Goal: Task Accomplishment & Management: Complete application form

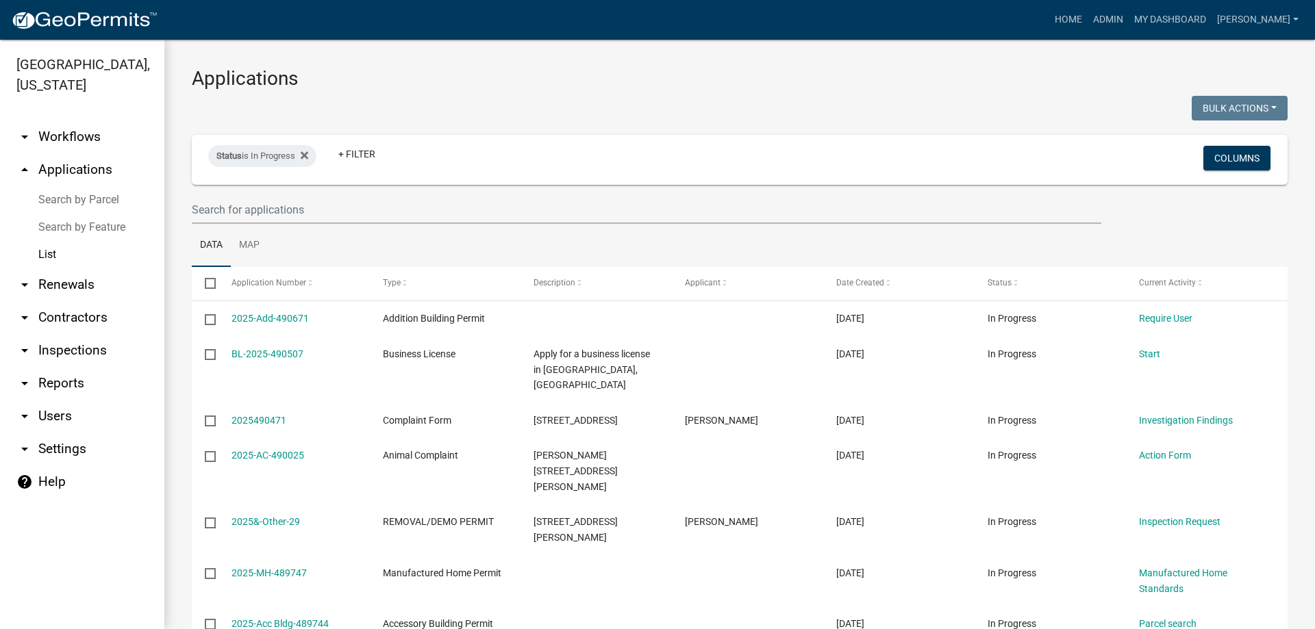
scroll to position [197, 0]
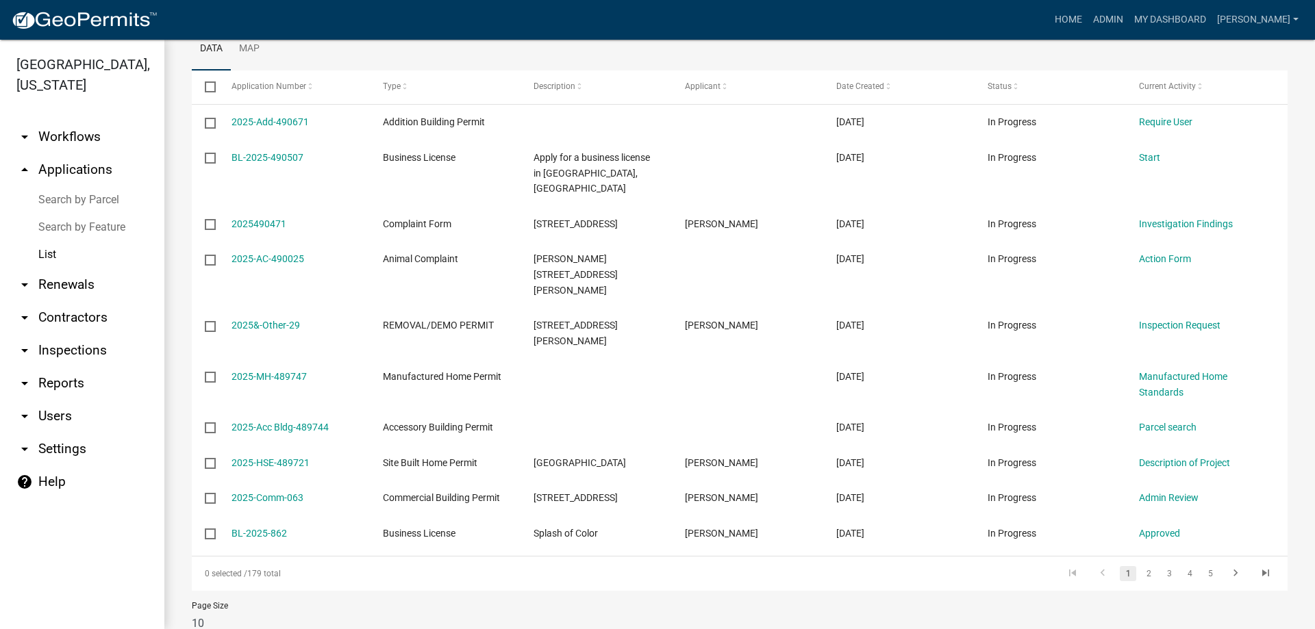
click at [53, 257] on link "List" at bounding box center [82, 254] width 164 height 27
click at [53, 256] on link "List" at bounding box center [82, 254] width 164 height 27
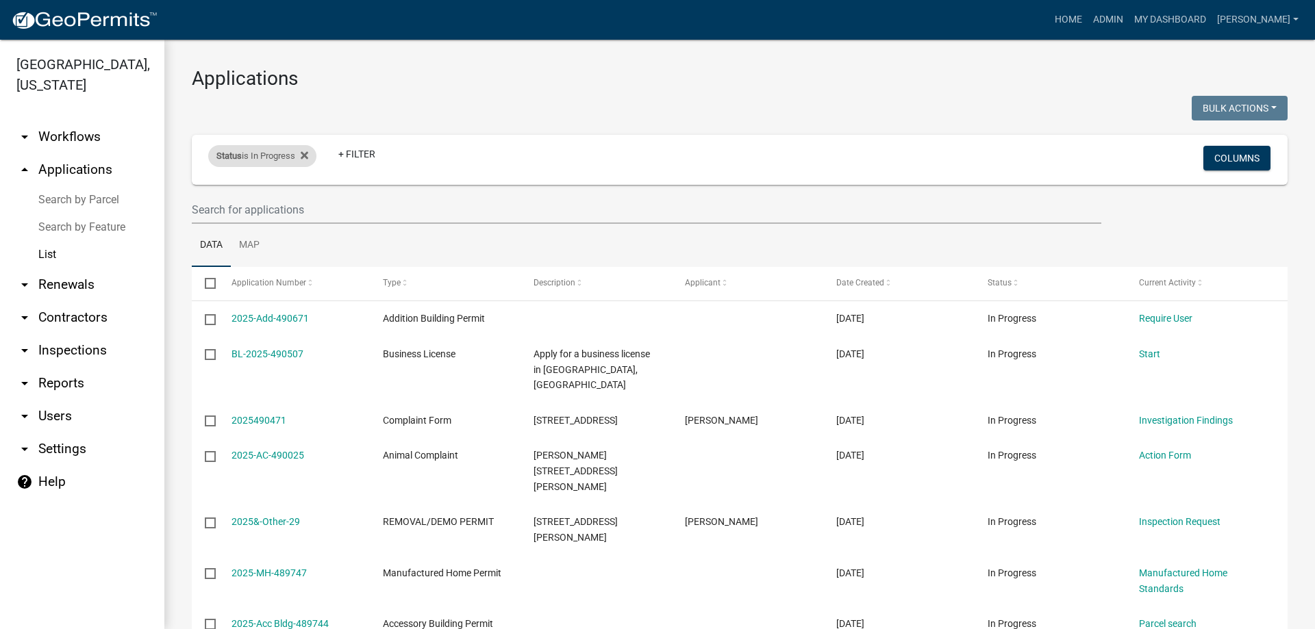
click at [288, 152] on div "Status is In Progress" at bounding box center [262, 156] width 108 height 22
select select "1"
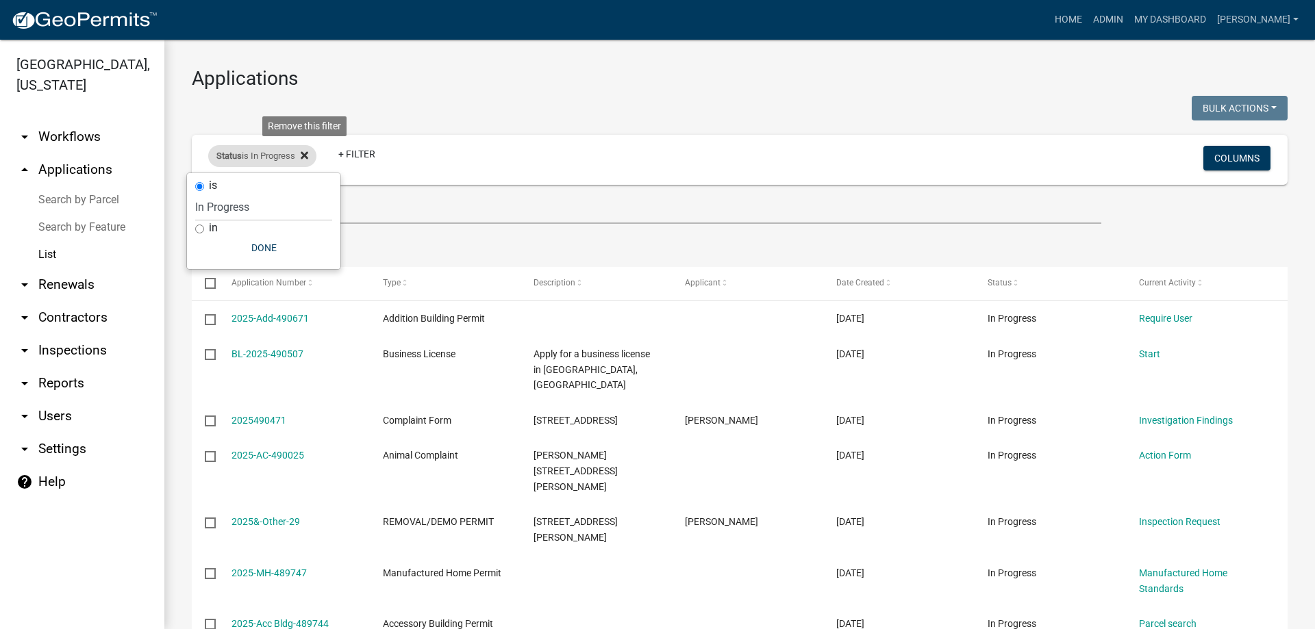
click at [300, 158] on fa-icon at bounding box center [301, 156] width 13 height 22
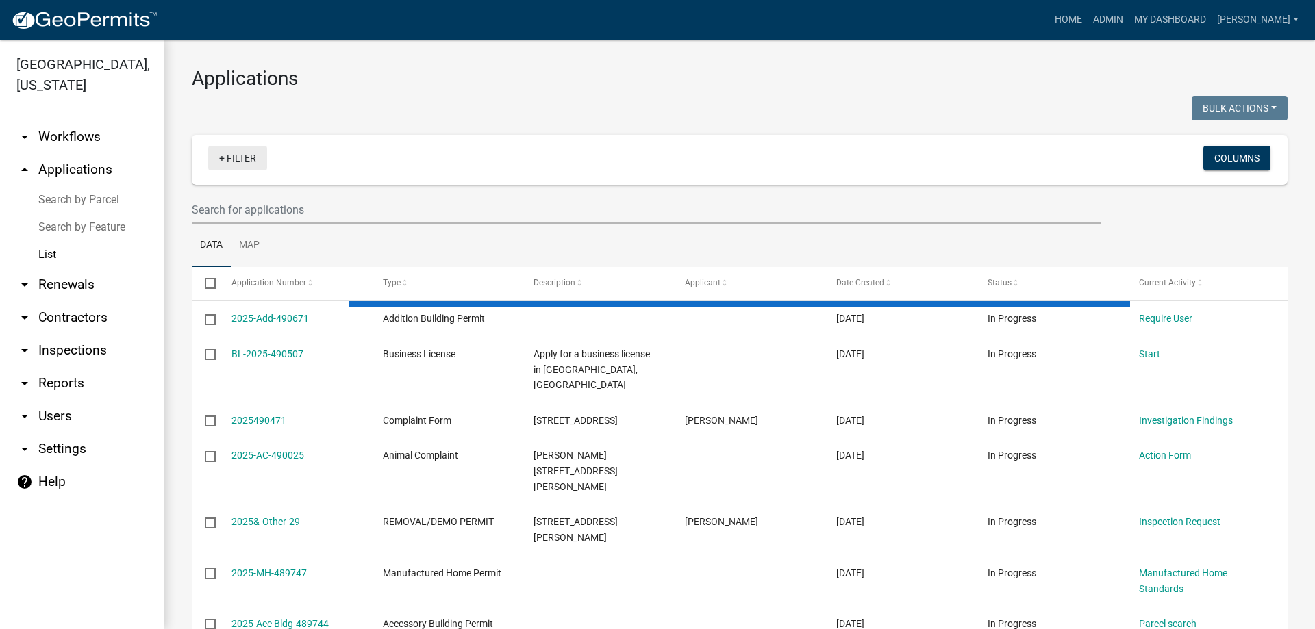
click at [227, 158] on link "+ Filter" at bounding box center [237, 158] width 59 height 25
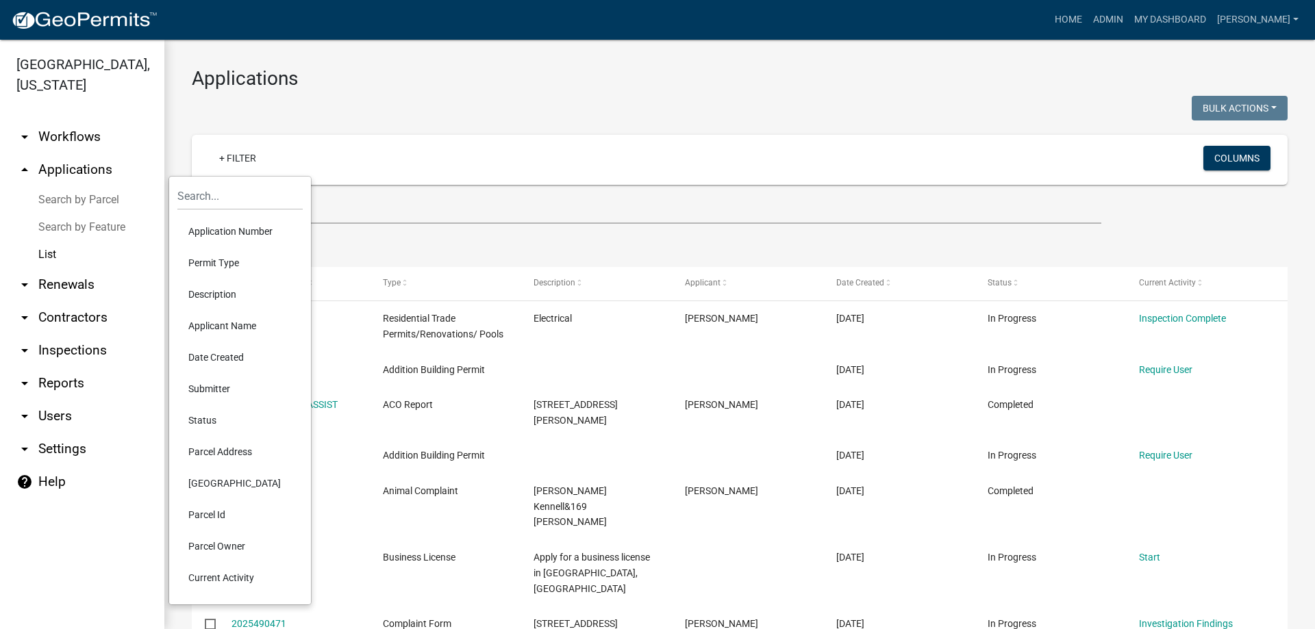
click at [204, 423] on li "Status" at bounding box center [239, 421] width 125 height 32
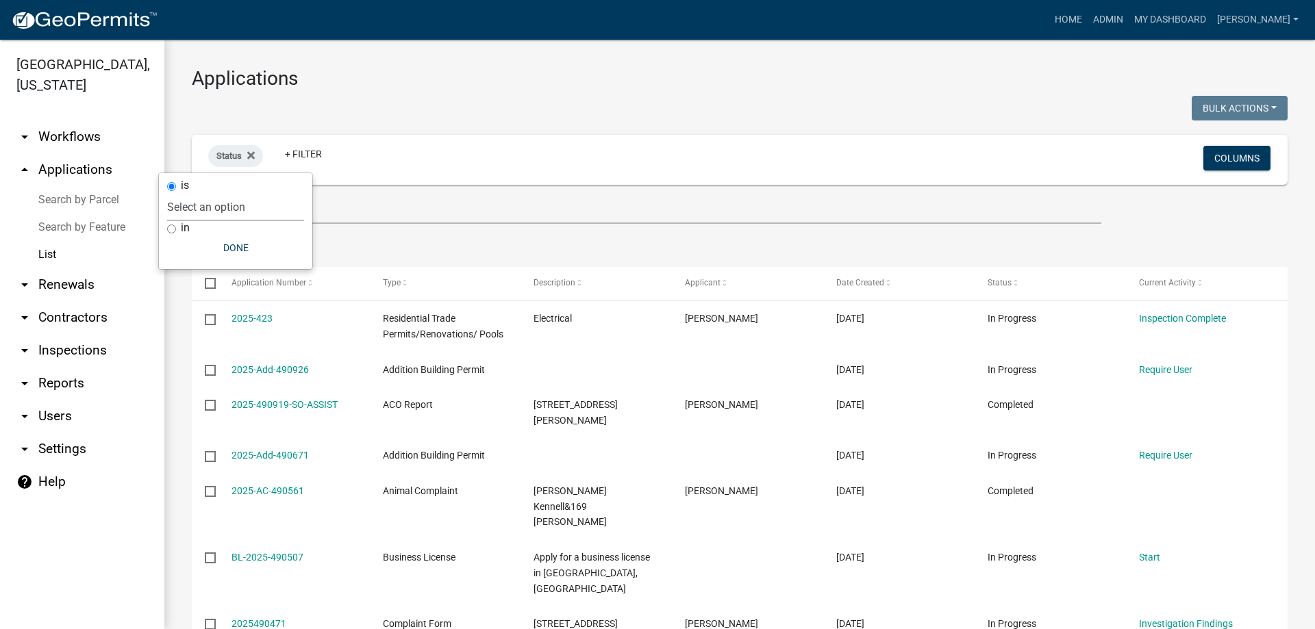
click at [216, 199] on select "Select an option Not Started In Progress Completed Expired Locked Withdrawn Voi…" at bounding box center [235, 207] width 137 height 28
select select "3"
click at [186, 193] on select "Select an option Not Started In Progress Completed Expired Locked Withdrawn Voi…" at bounding box center [235, 207] width 137 height 28
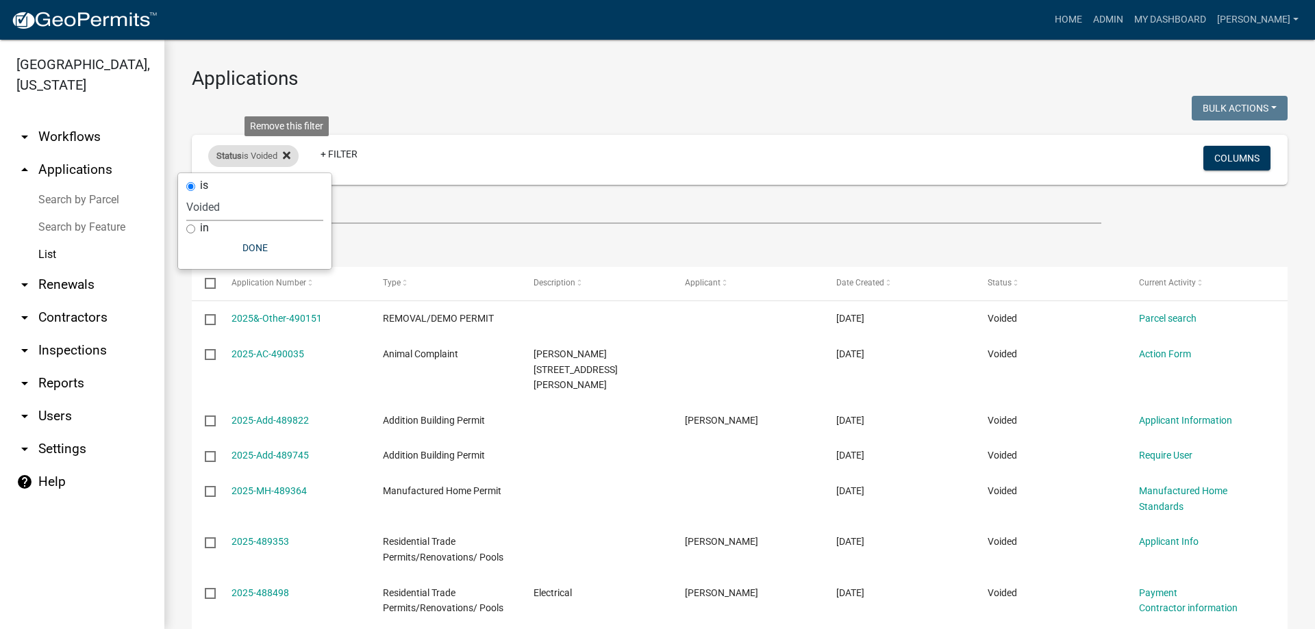
click at [290, 156] on icon at bounding box center [287, 155] width 8 height 8
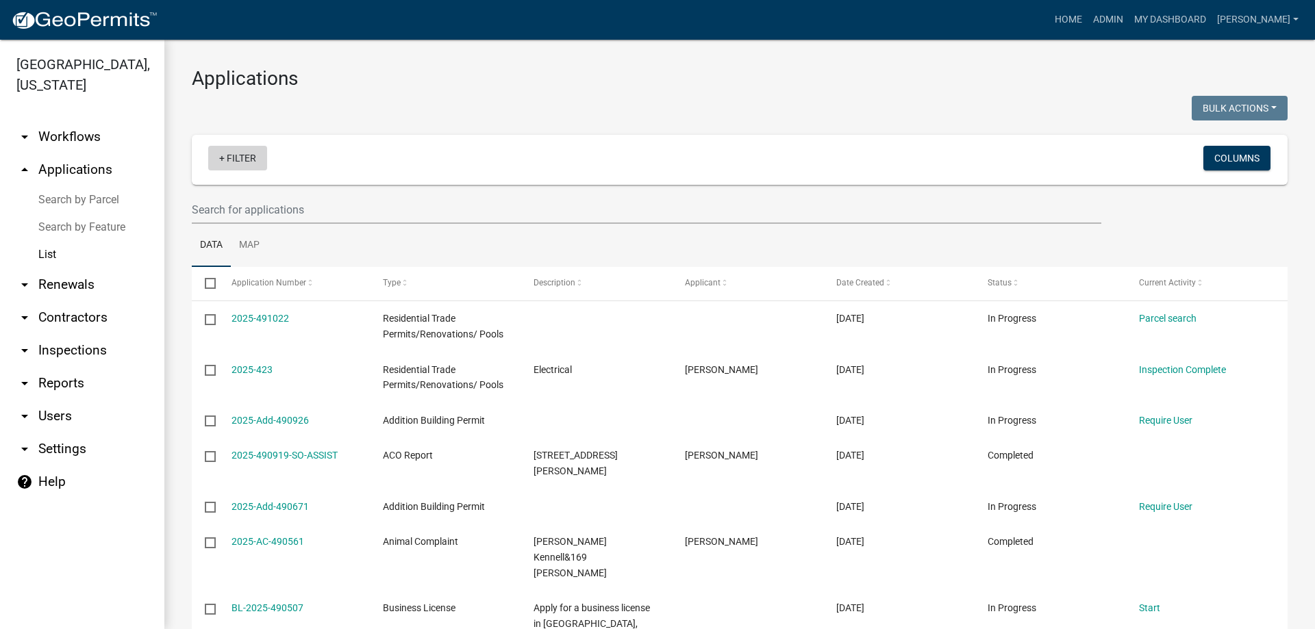
click at [241, 166] on link "+ Filter" at bounding box center [237, 158] width 59 height 25
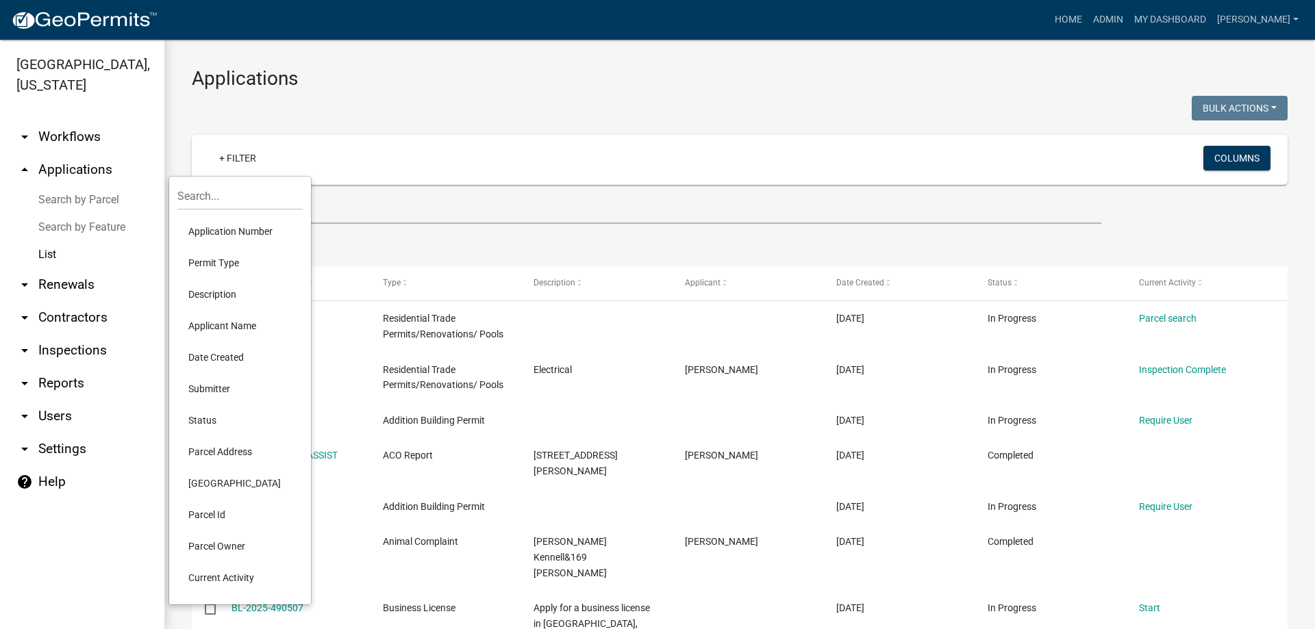
click at [198, 411] on li "Status" at bounding box center [239, 421] width 125 height 32
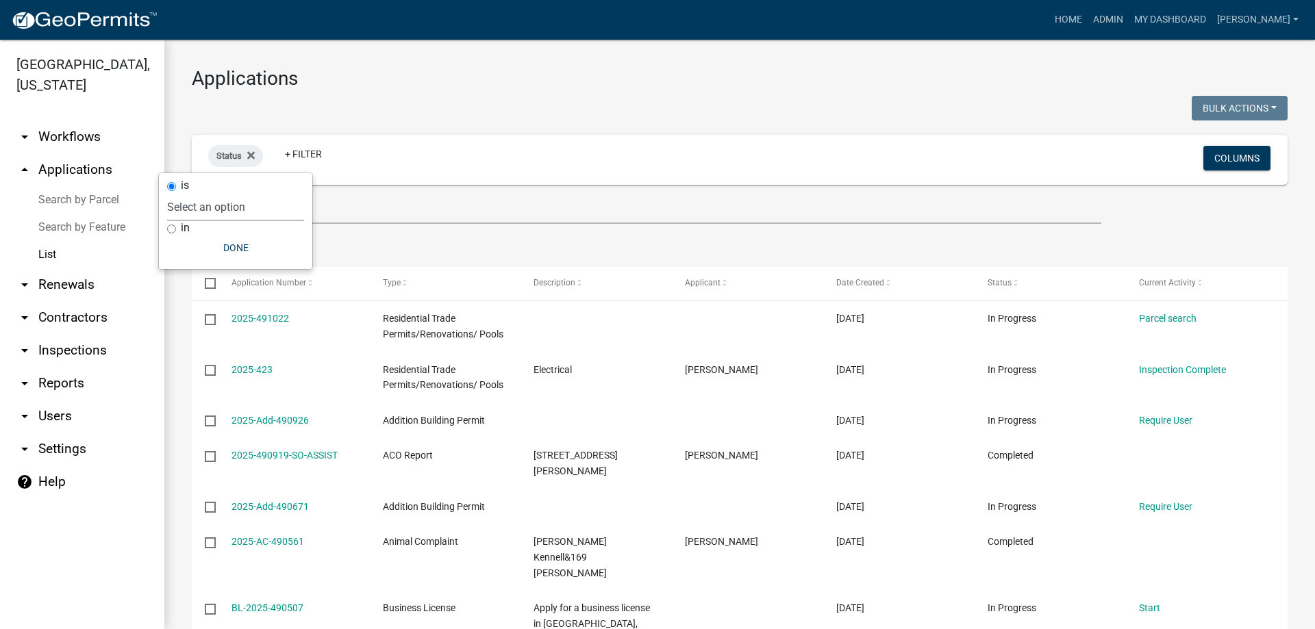
click at [227, 213] on select "Select an option Not Started In Progress Completed Expired Locked Withdrawn Voi…" at bounding box center [235, 207] width 137 height 28
select select "1"
click at [195, 193] on select "Select an option Not Started In Progress Completed Expired Locked Withdrawn Voi…" at bounding box center [235, 207] width 137 height 28
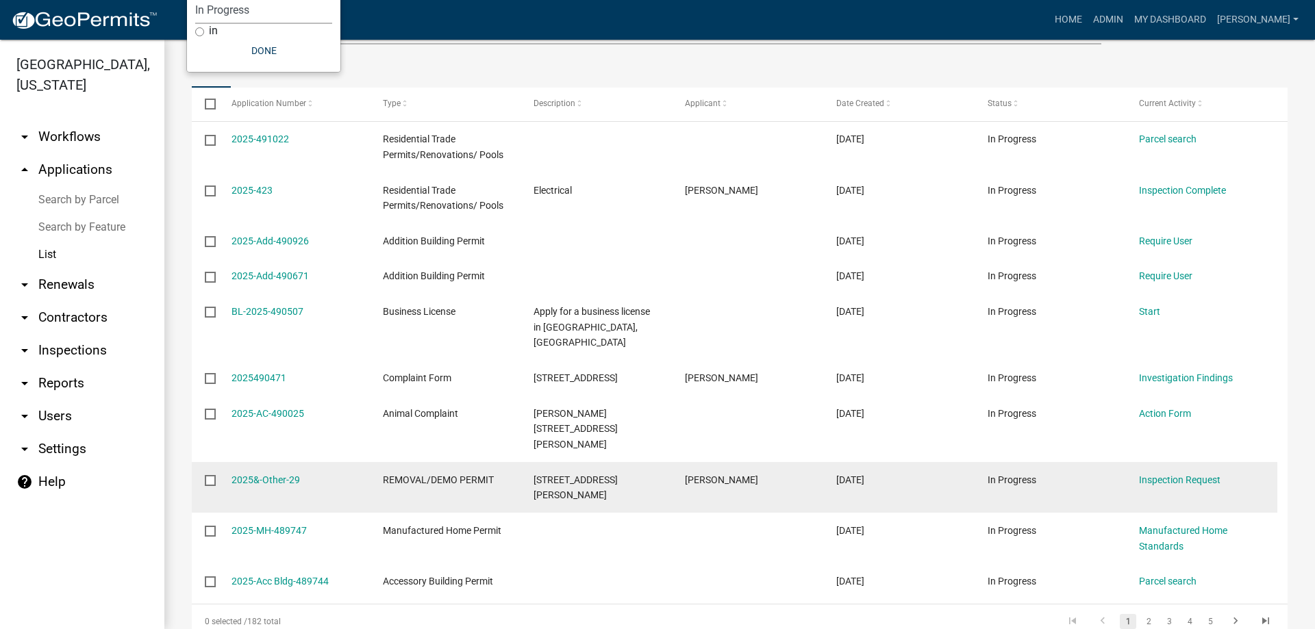
scroll to position [228, 0]
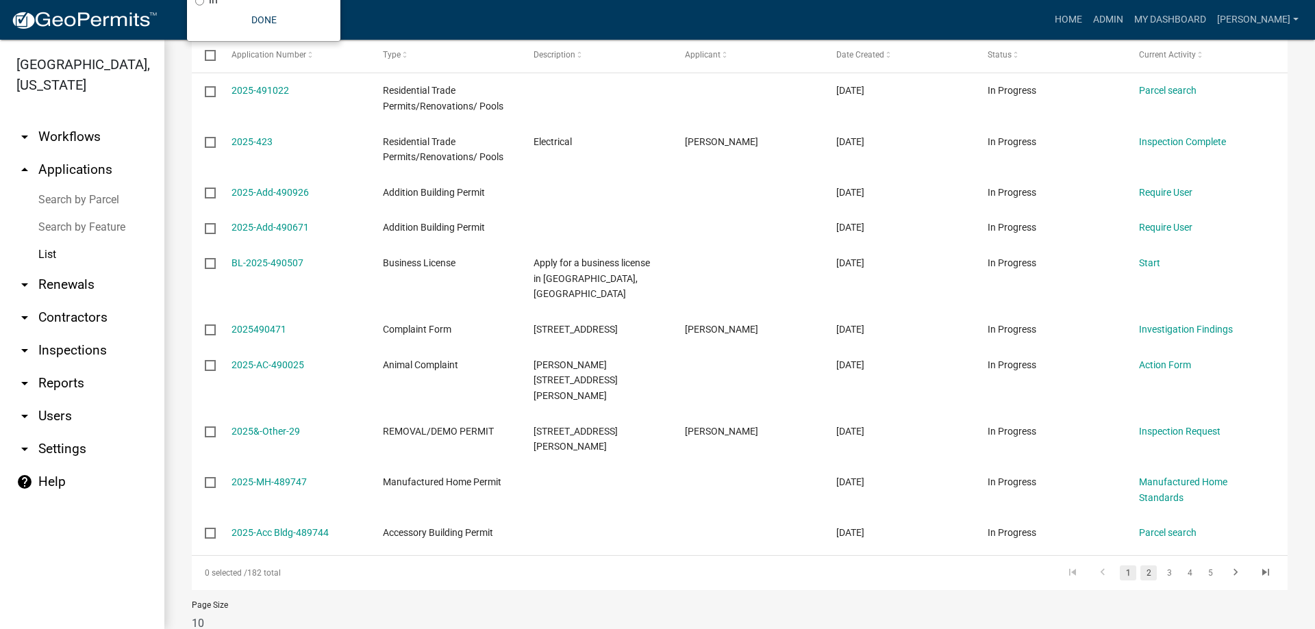
click at [1140, 566] on link "2" at bounding box center [1148, 573] width 16 height 15
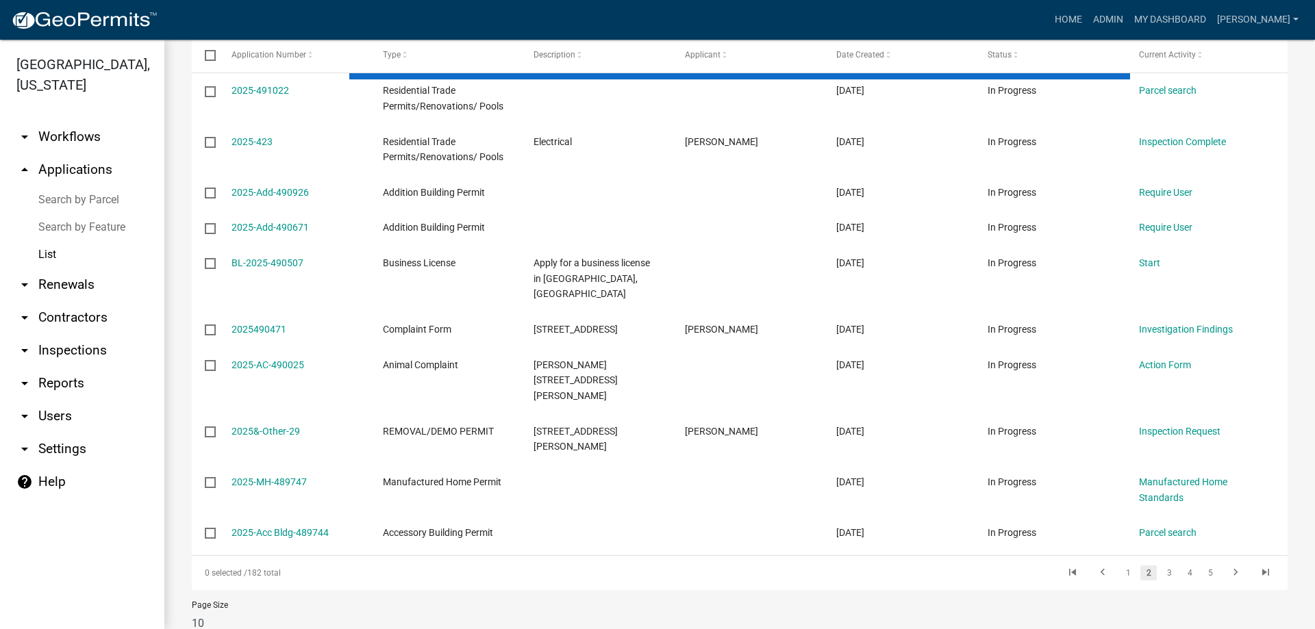
scroll to position [181, 0]
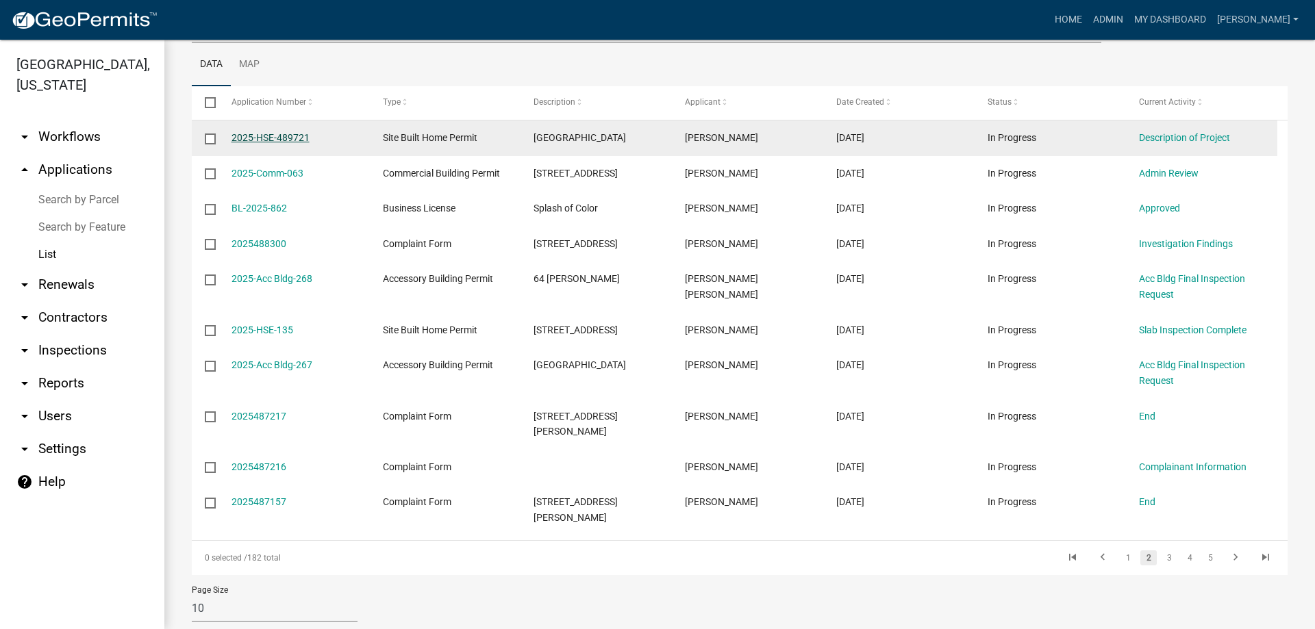
click at [286, 143] on link "2025-HSE-489721" at bounding box center [270, 137] width 78 height 11
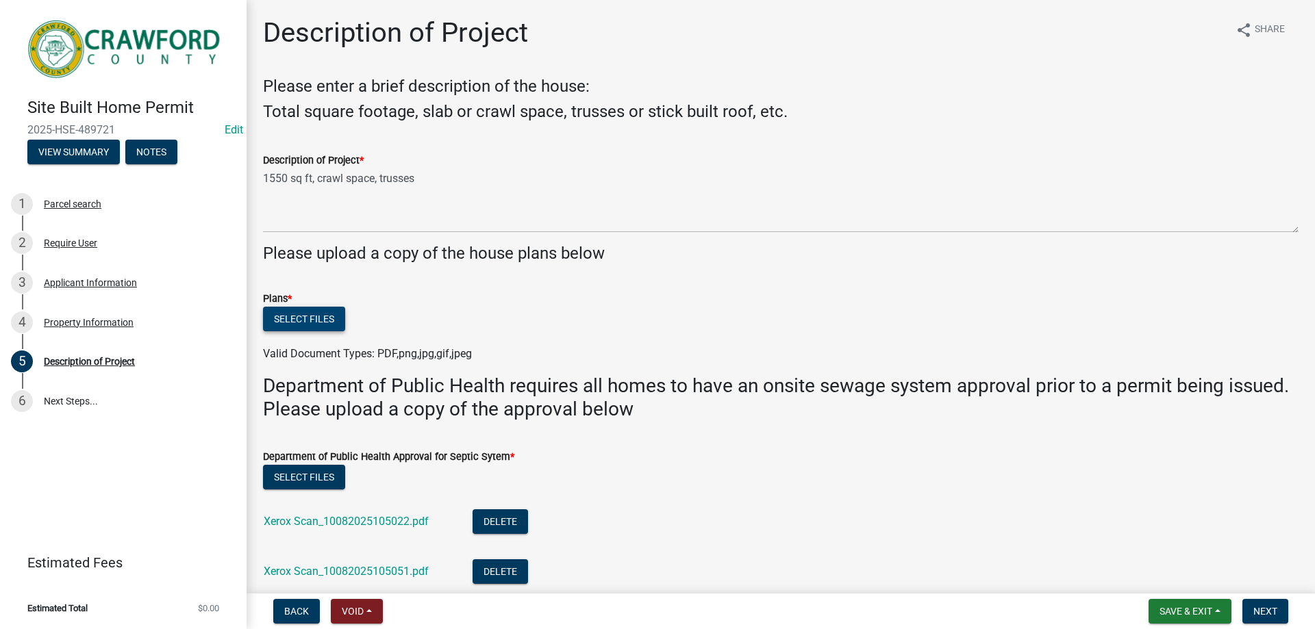
click at [320, 321] on button "Select files" at bounding box center [304, 319] width 82 height 25
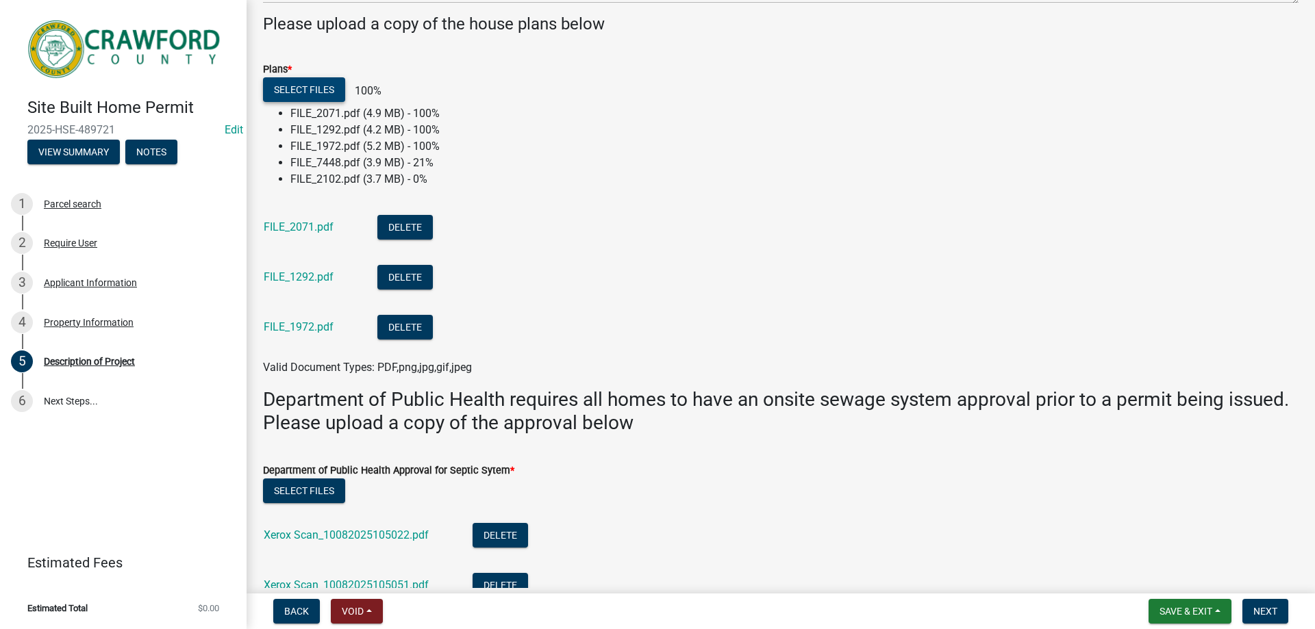
scroll to position [205, 0]
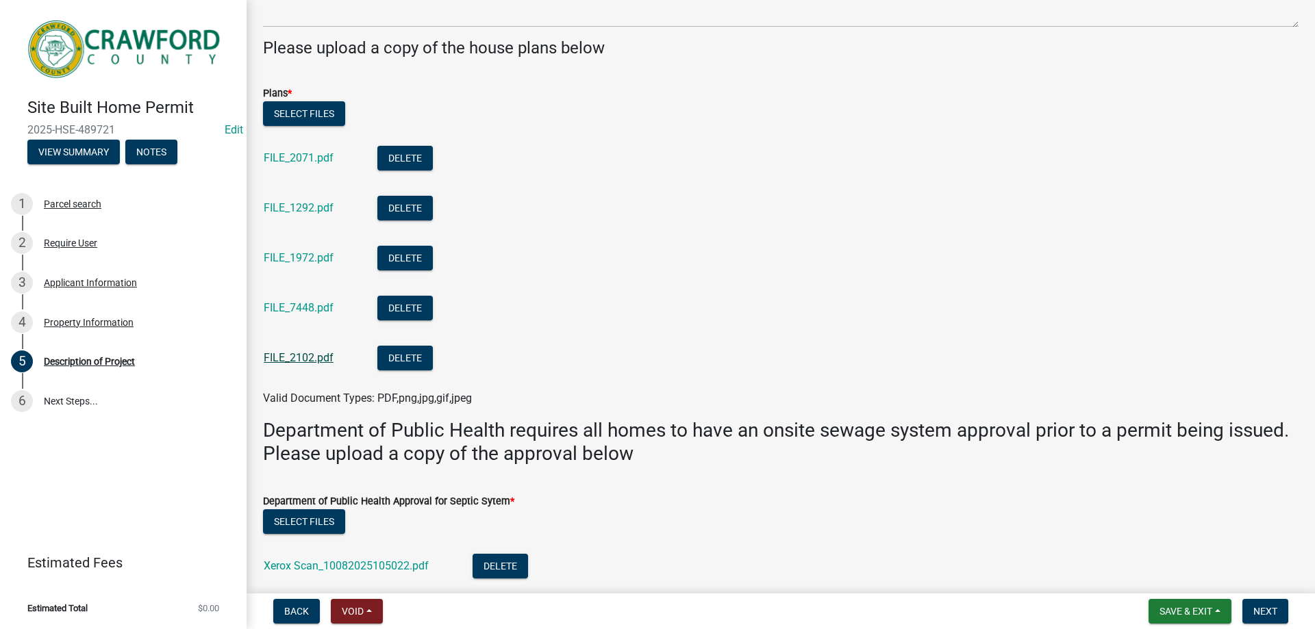
click at [285, 361] on link "FILE_2102.pdf" at bounding box center [299, 357] width 70 height 13
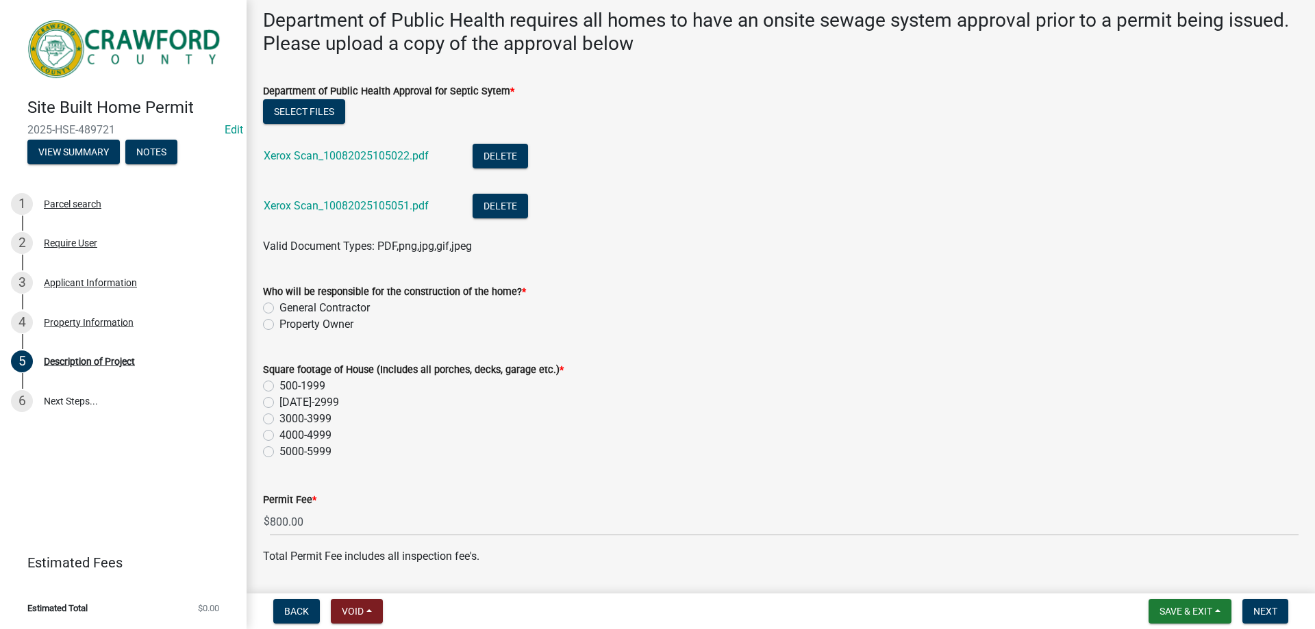
scroll to position [616, 0]
click at [305, 321] on label "Property Owner" at bounding box center [316, 324] width 74 height 16
click at [288, 321] on input "Property Owner" at bounding box center [283, 320] width 9 height 9
radio input "true"
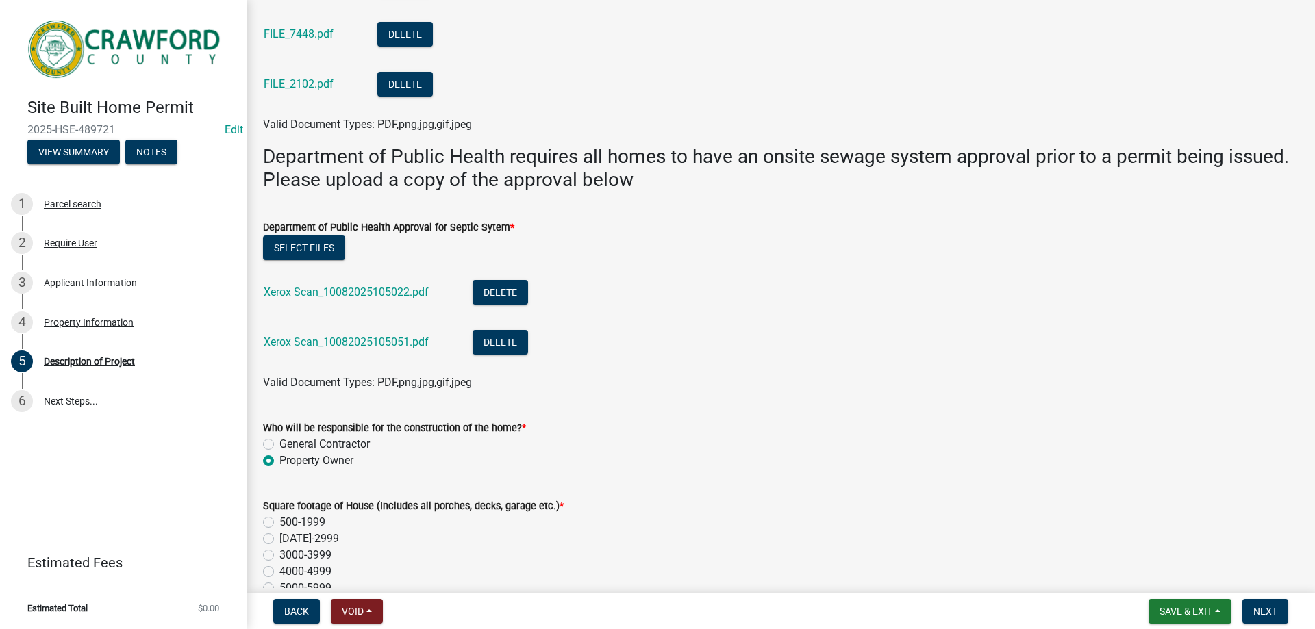
scroll to position [657, 0]
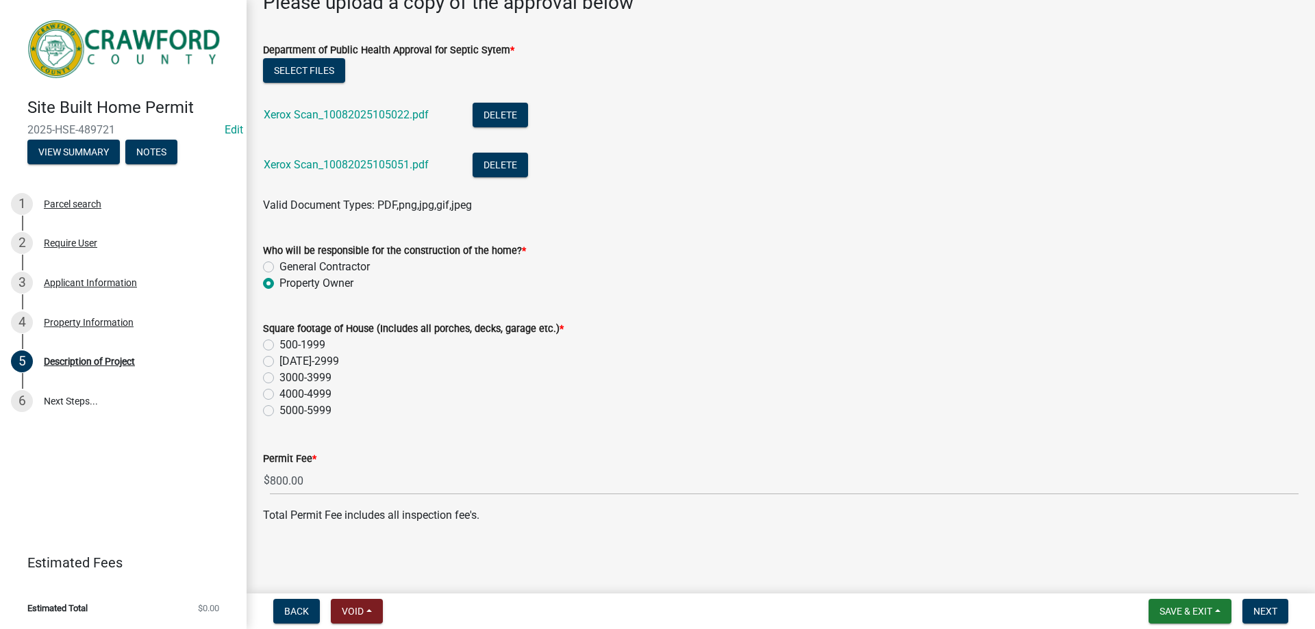
click at [279, 346] on label "500-1999" at bounding box center [302, 345] width 46 height 16
click at [279, 346] on input "500-1999" at bounding box center [283, 341] width 9 height 9
radio input "true"
click at [1258, 610] on span "Next" at bounding box center [1265, 611] width 24 height 11
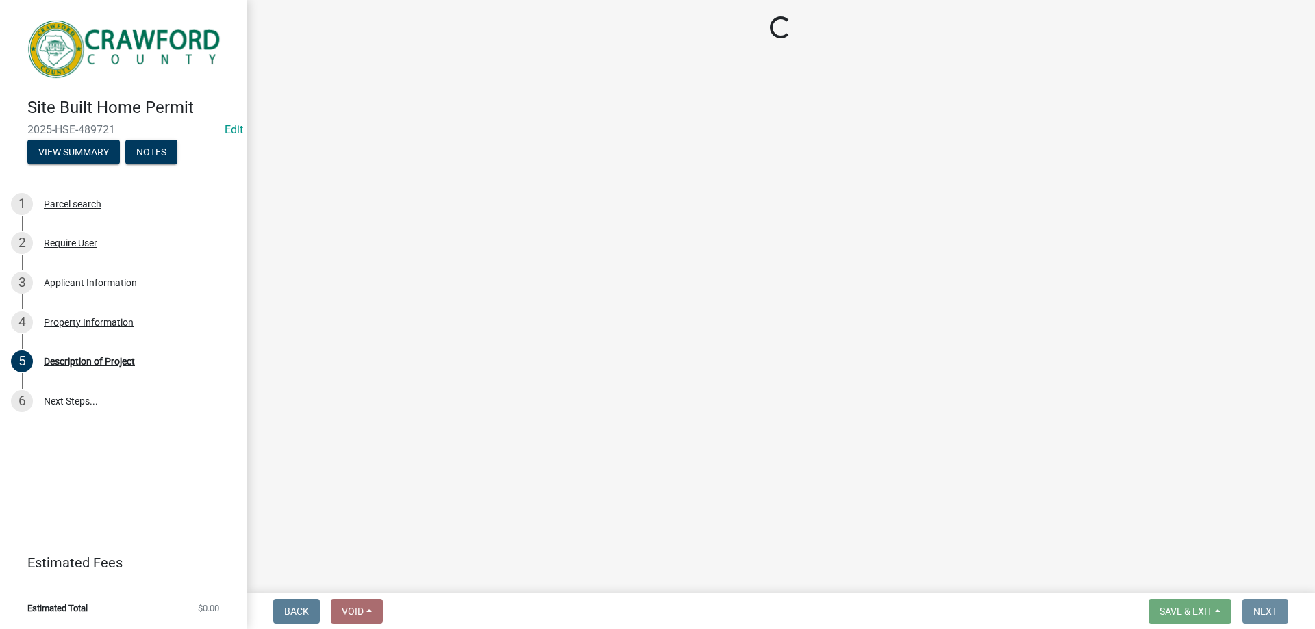
scroll to position [0, 0]
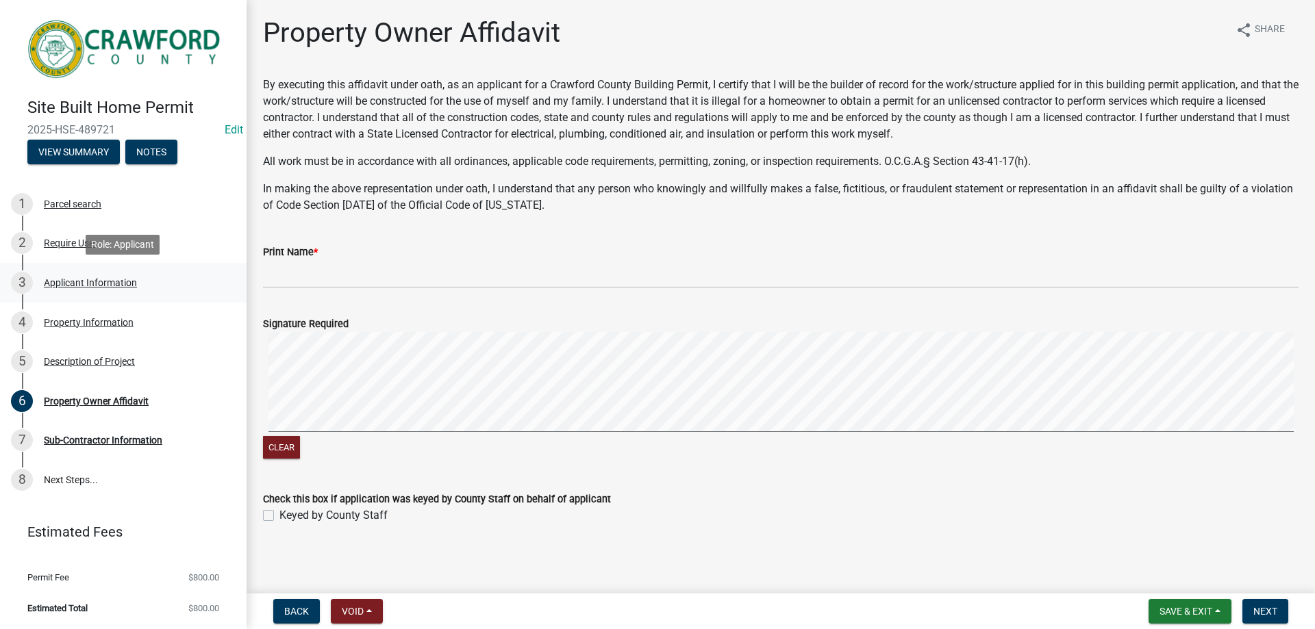
click at [79, 281] on div "Applicant Information" at bounding box center [90, 283] width 93 height 10
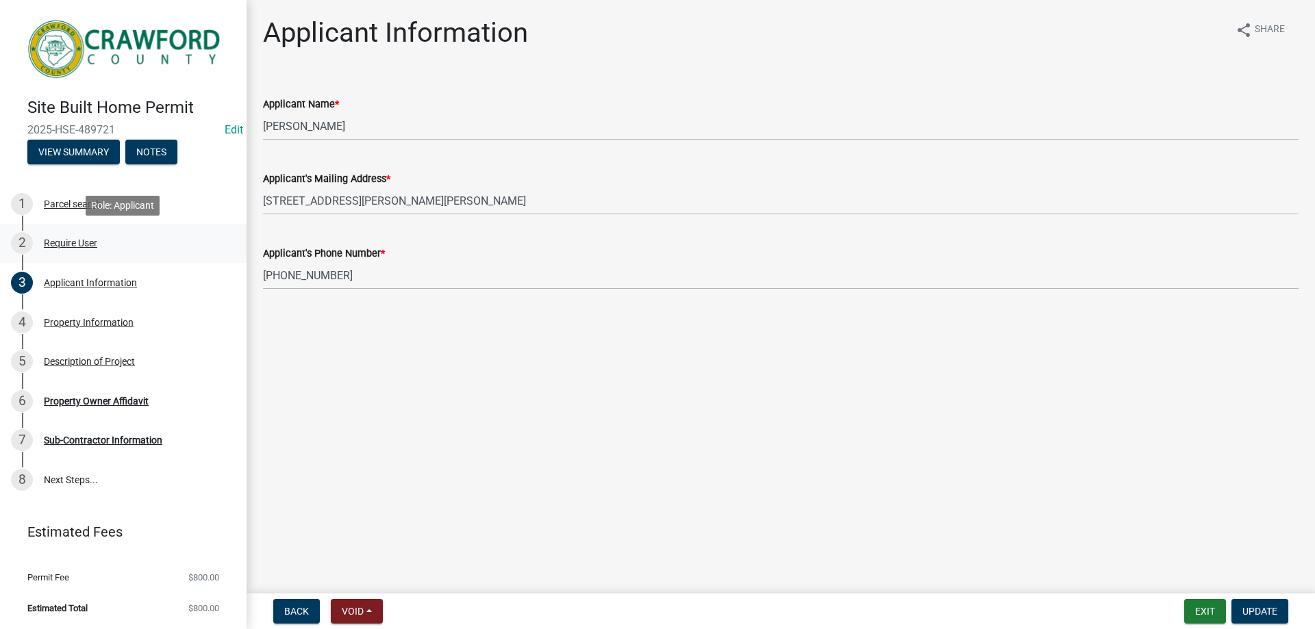
click at [66, 245] on div "Require User" at bounding box center [70, 243] width 53 height 10
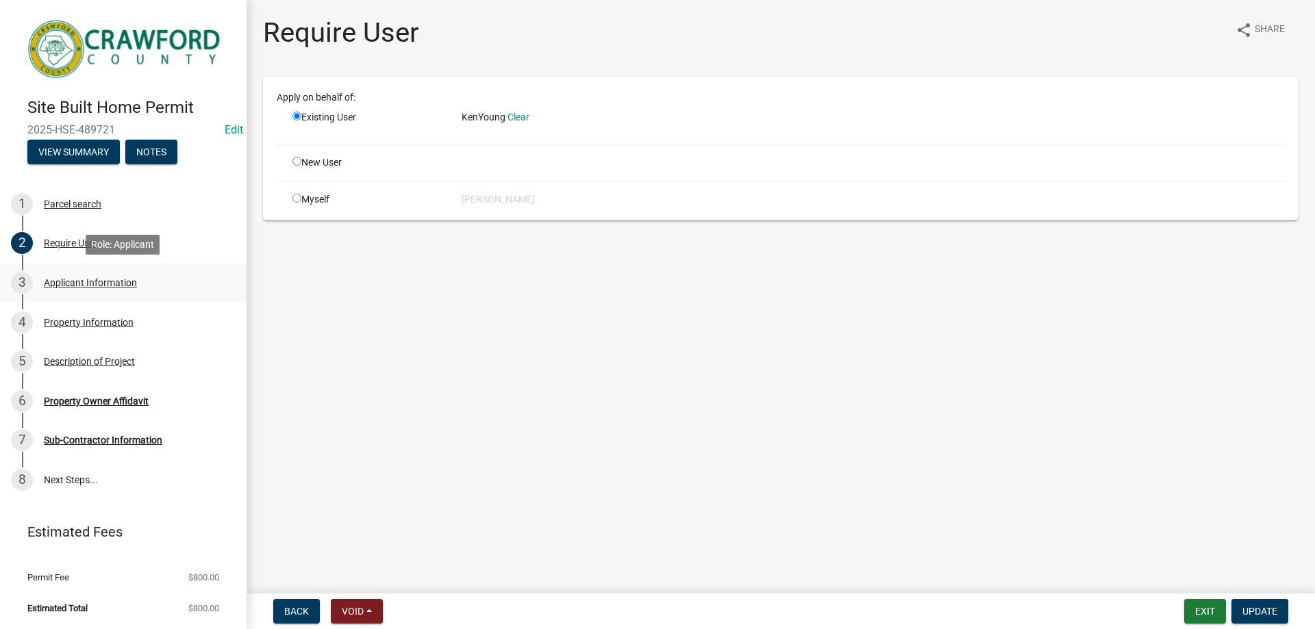
click at [73, 278] on div "Applicant Information" at bounding box center [90, 283] width 93 height 10
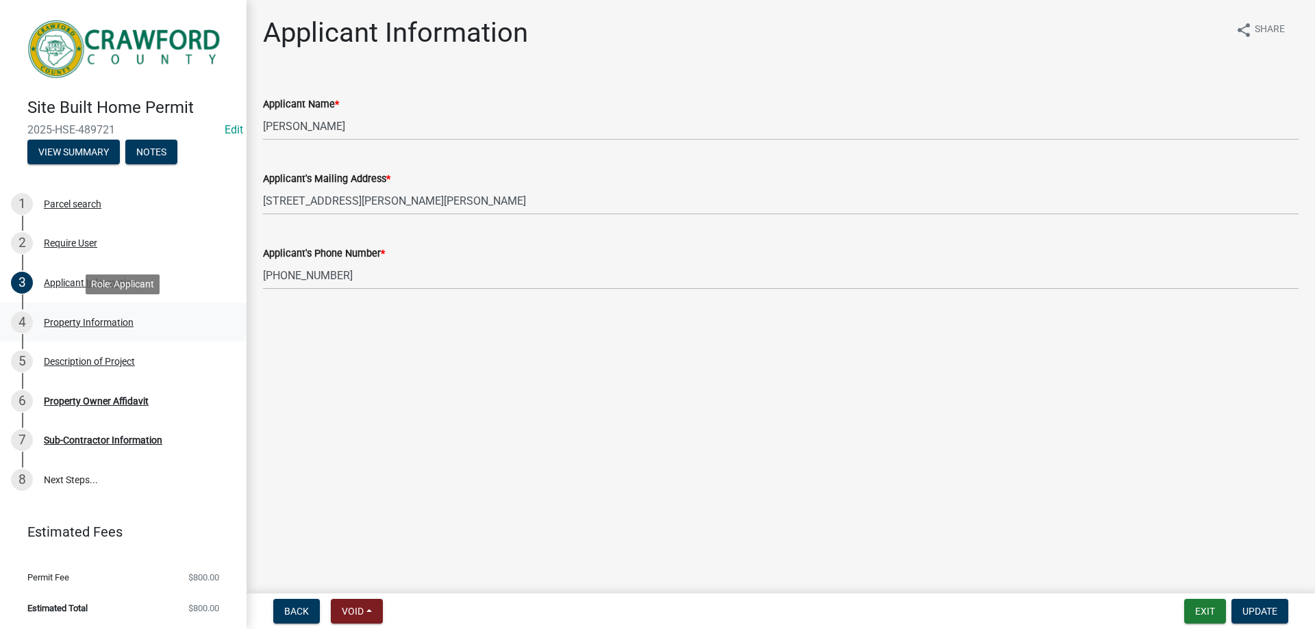
click at [103, 322] on div "Property Information" at bounding box center [89, 323] width 90 height 10
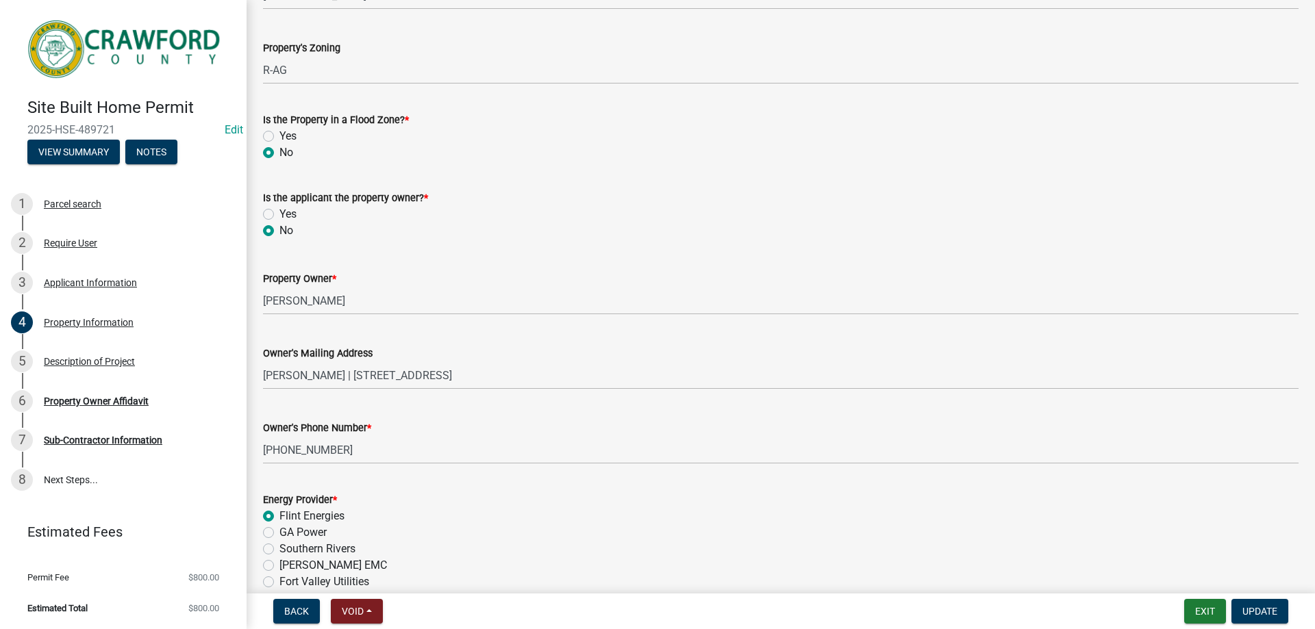
scroll to position [342, 0]
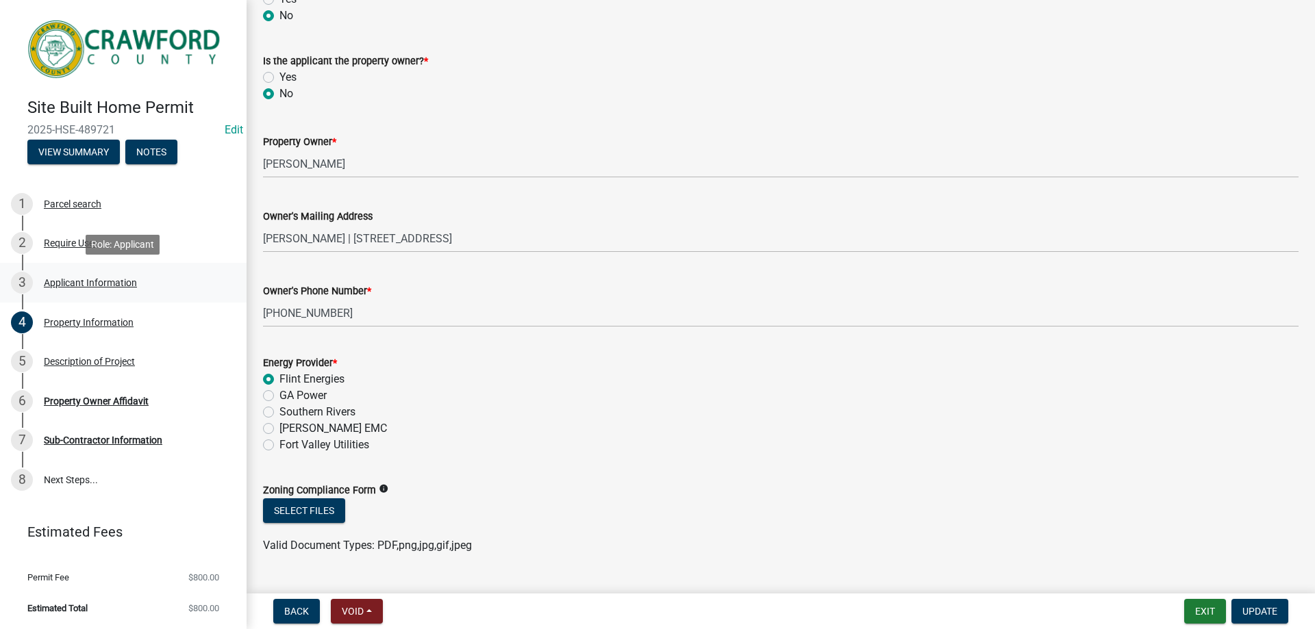
click at [84, 285] on div "Applicant Information" at bounding box center [90, 283] width 93 height 10
